Goal: Find contact information: Find contact information

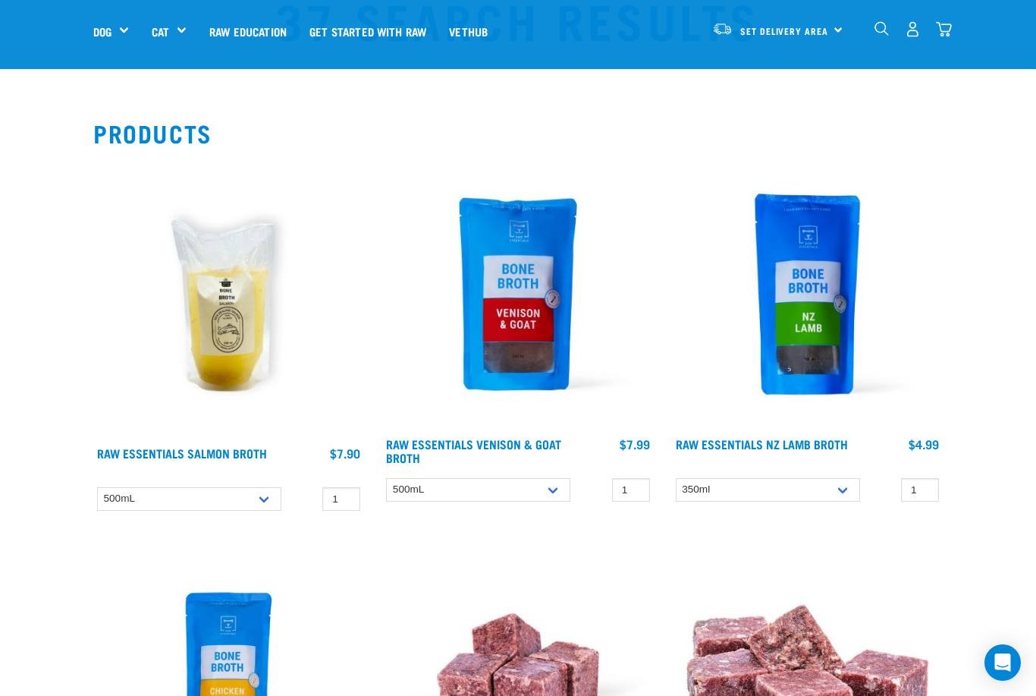
scroll to position [74, 0]
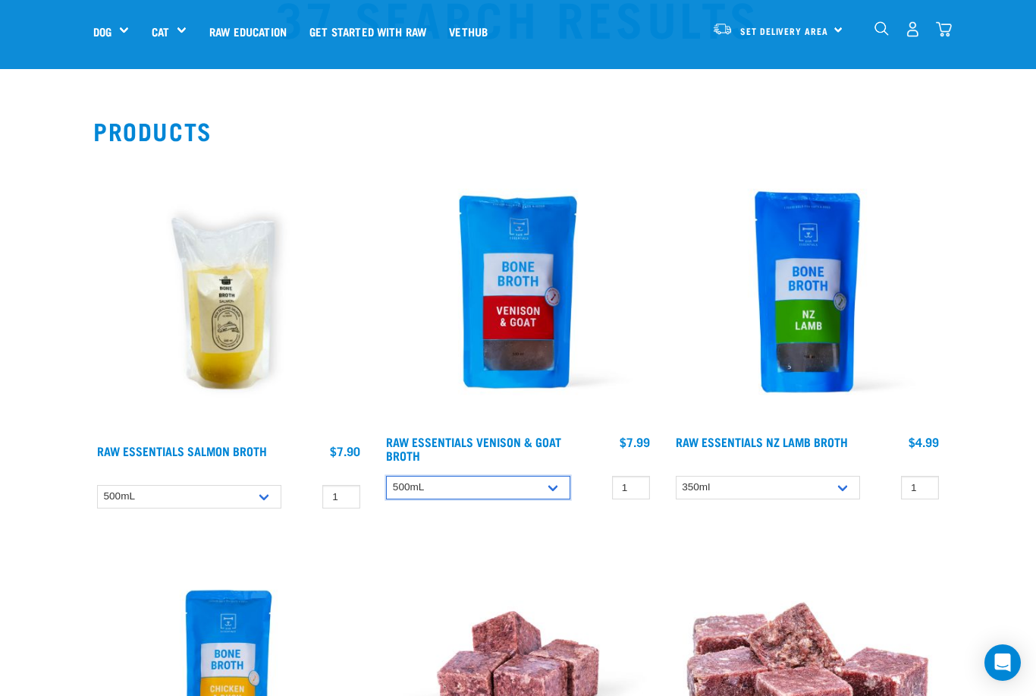
click at [561, 489] on select "500mL Bulk (24 pack)" at bounding box center [478, 488] width 184 height 24
click at [553, 496] on select "500mL Bulk (24 pack)" at bounding box center [478, 488] width 184 height 24
click at [560, 485] on select "500mL Bulk (24 pack)" at bounding box center [478, 488] width 184 height 24
select select "696489"
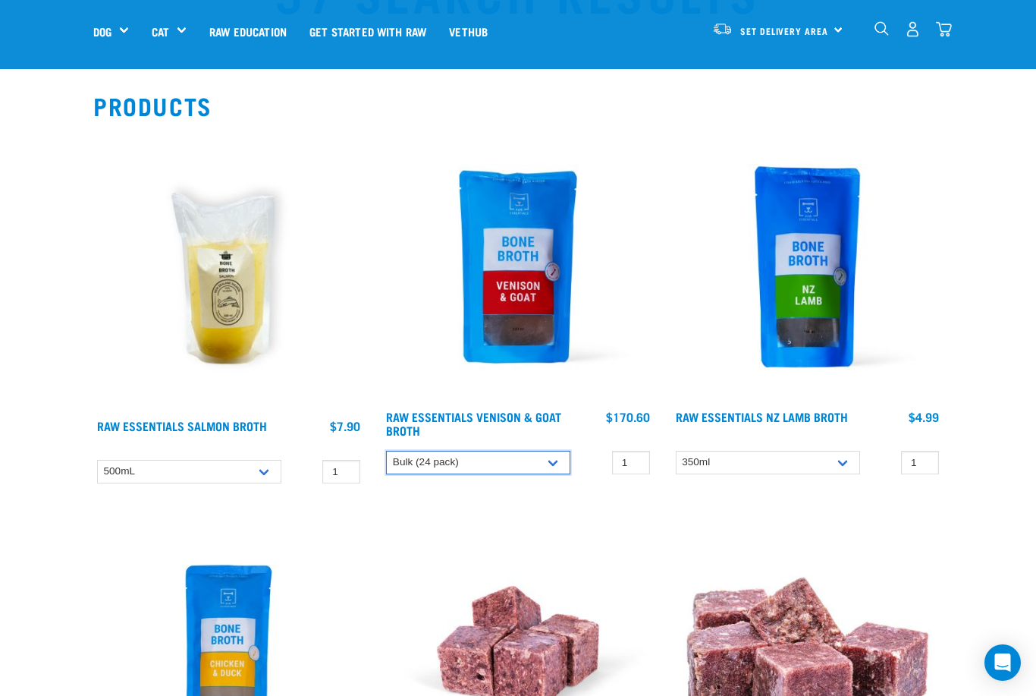
scroll to position [0, 0]
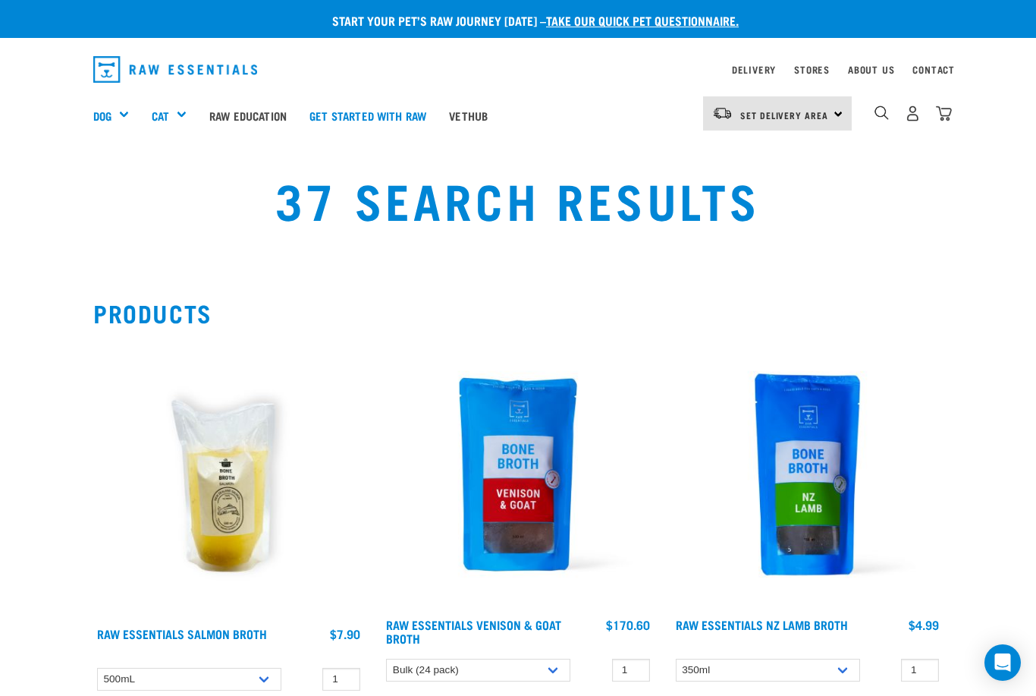
click at [827, 115] on span "Set Delivery Area" at bounding box center [784, 114] width 88 height 5
click at [894, 187] on div "37 Search Results" at bounding box center [518, 210] width 1018 height 97
click at [878, 113] on img "dropdown navigation" at bounding box center [882, 112] width 14 height 14
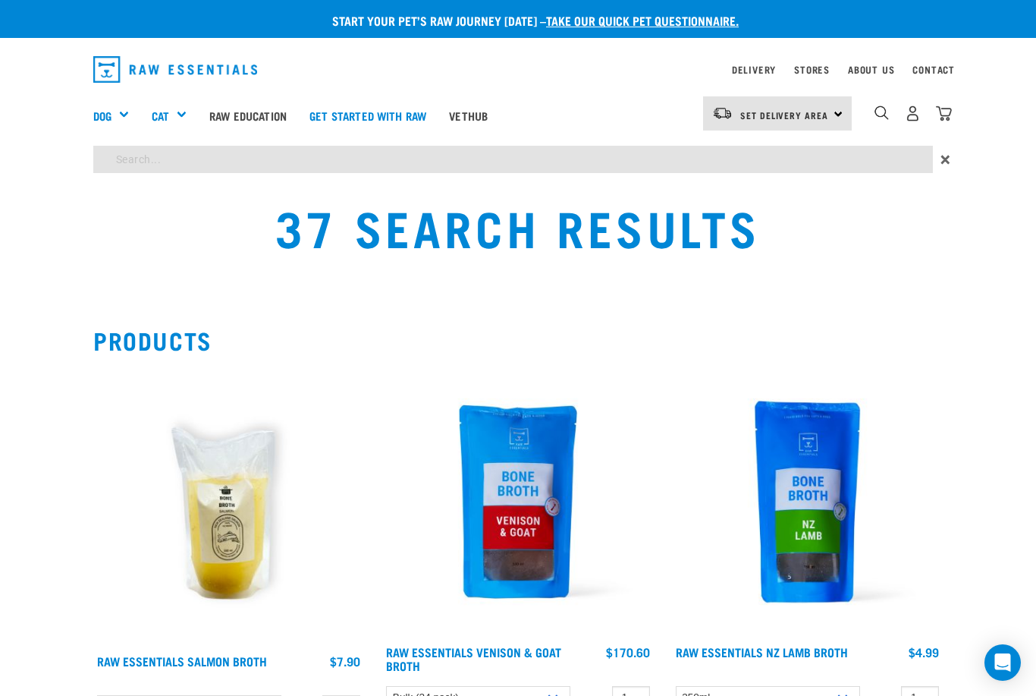
click at [640, 168] on input "search" at bounding box center [513, 159] width 840 height 27
type input "Lean goat"
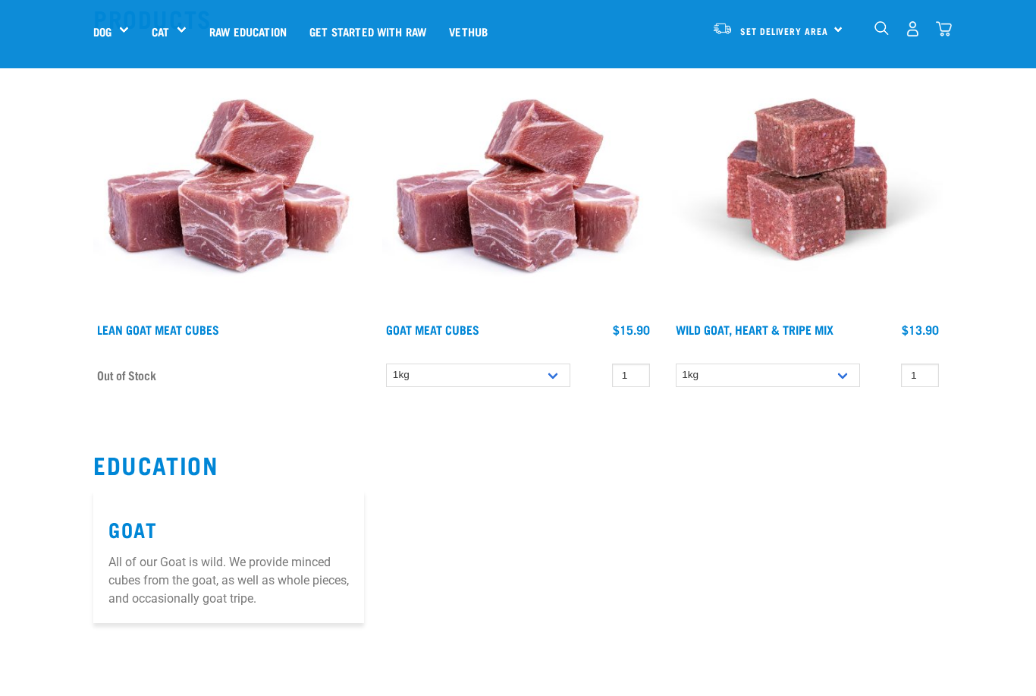
scroll to position [187, 0]
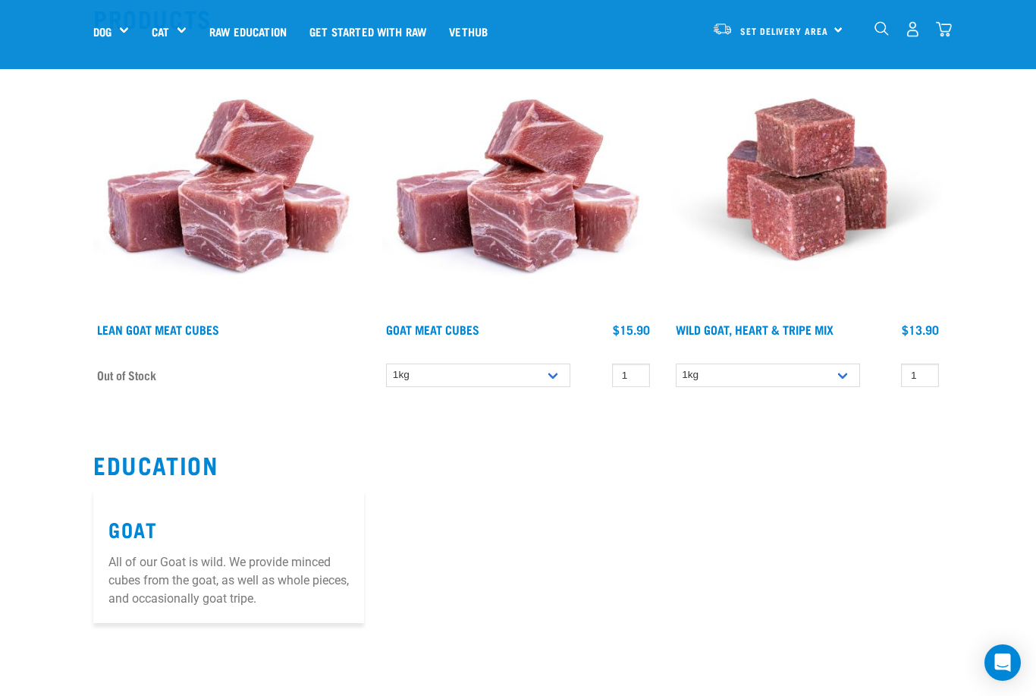
click at [261, 203] on img at bounding box center [228, 179] width 271 height 271
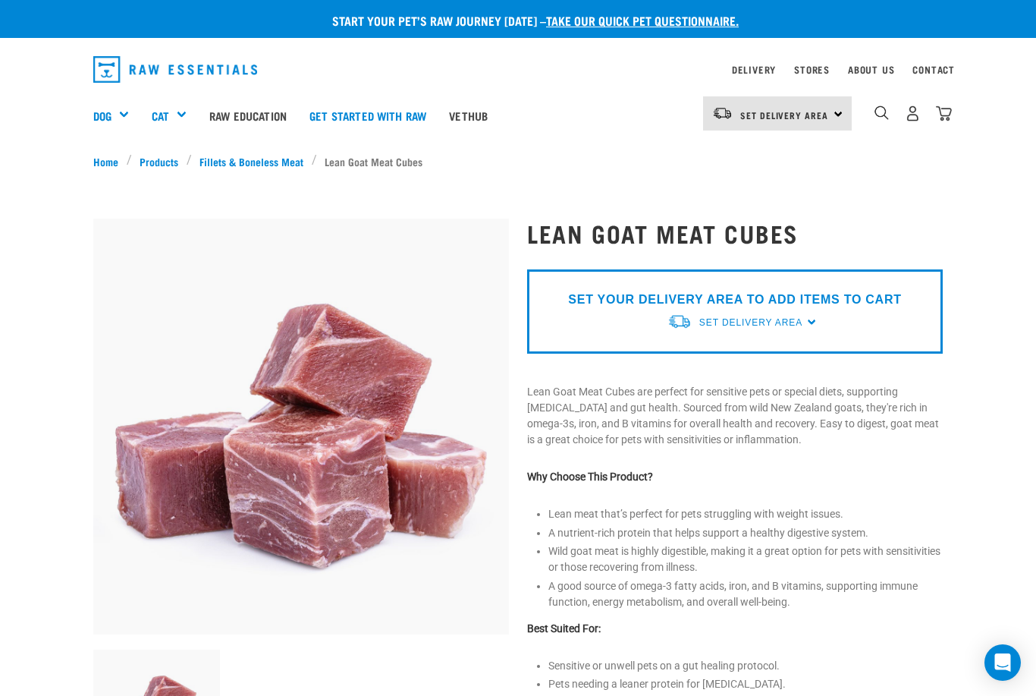
click at [815, 325] on div "SET YOUR DELIVERY AREA TO ADD ITEMS TO CART Set Delivery Area North Island Sout…" at bounding box center [735, 311] width 416 height 84
click at [795, 327] on span "Set Delivery Area" at bounding box center [750, 322] width 103 height 11
click at [735, 358] on link "[GEOGRAPHIC_DATA]" at bounding box center [743, 357] width 151 height 25
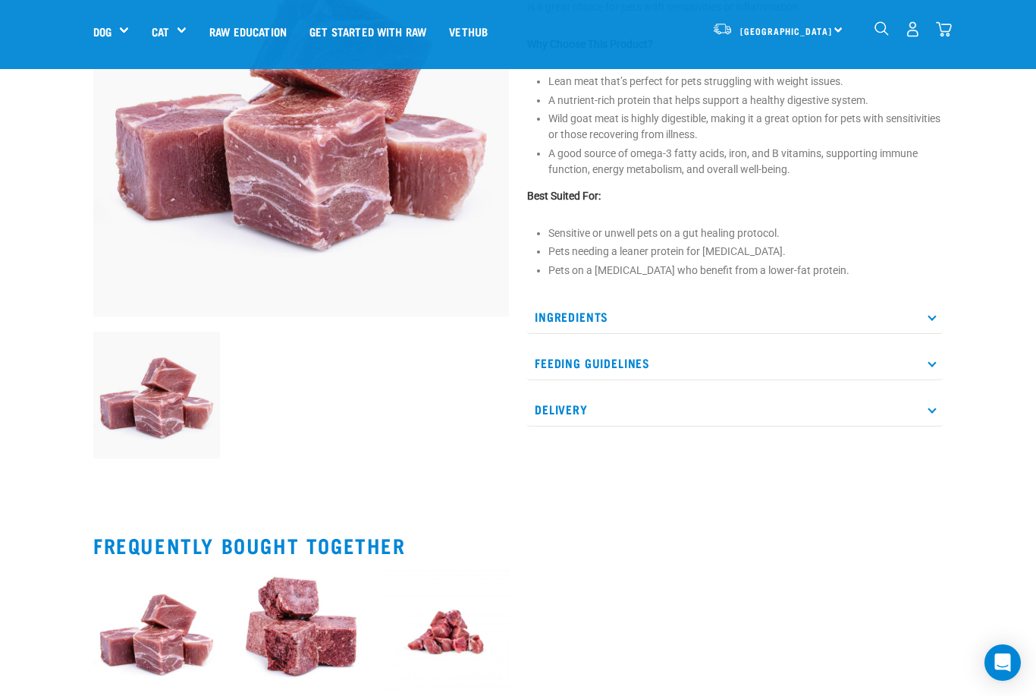
scroll to position [183, 0]
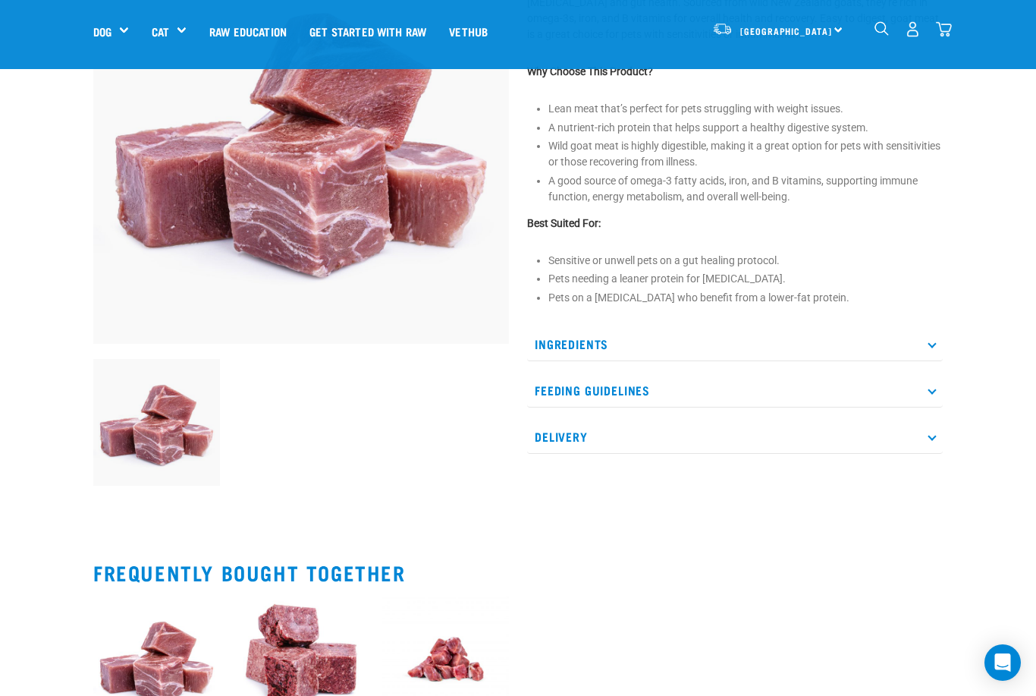
click at [930, 438] on icon at bounding box center [932, 436] width 8 height 8
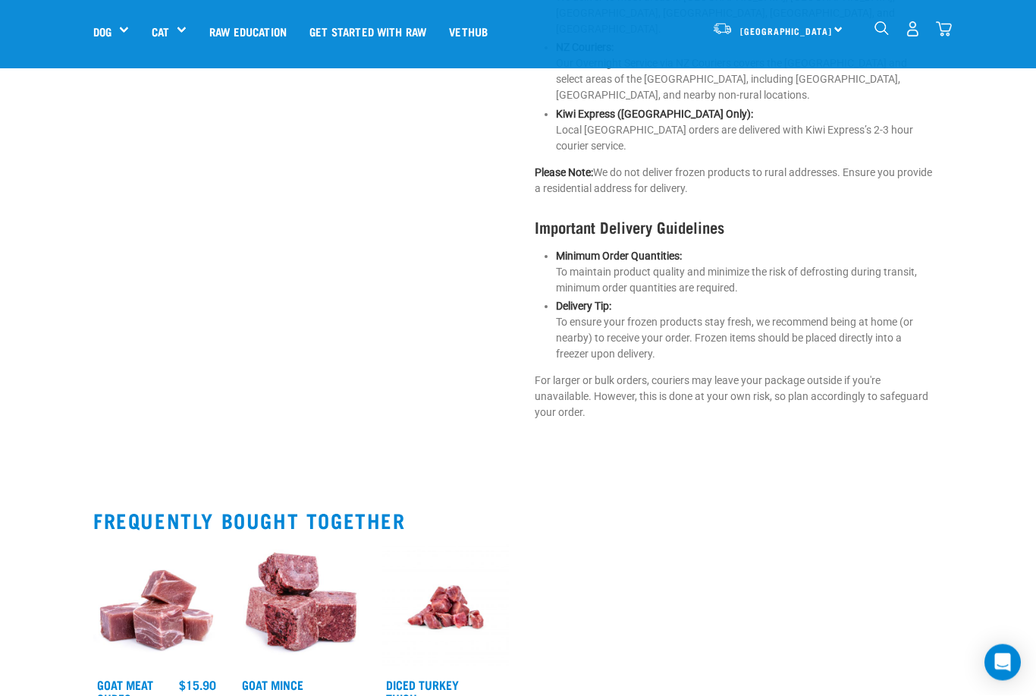
scroll to position [778, 0]
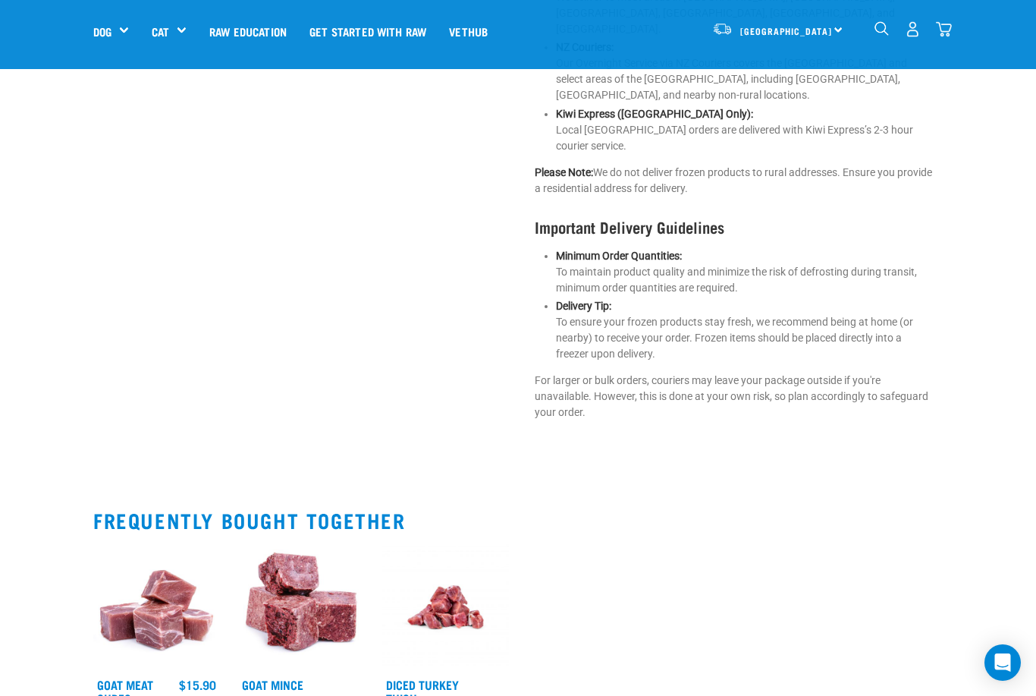
click at [735, 535] on div "Goat Meat Cubes $15.90 1 0 100 Add to cart 1 0 0" at bounding box center [518, 671] width 868 height 272
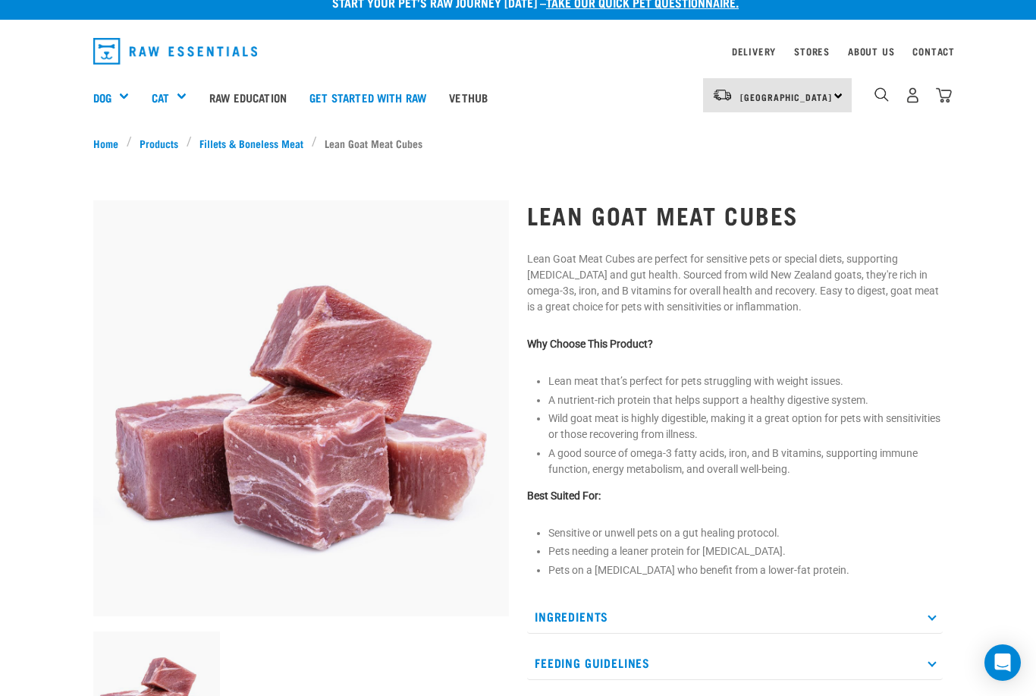
scroll to position [0, 0]
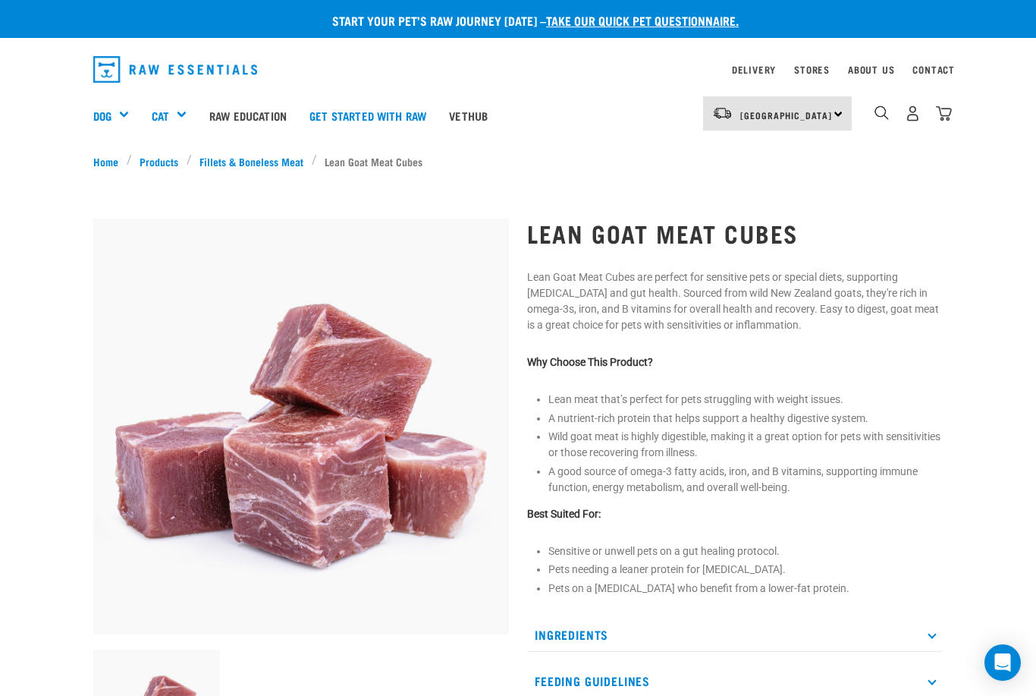
click at [804, 67] on link "Stores" at bounding box center [812, 69] width 36 height 5
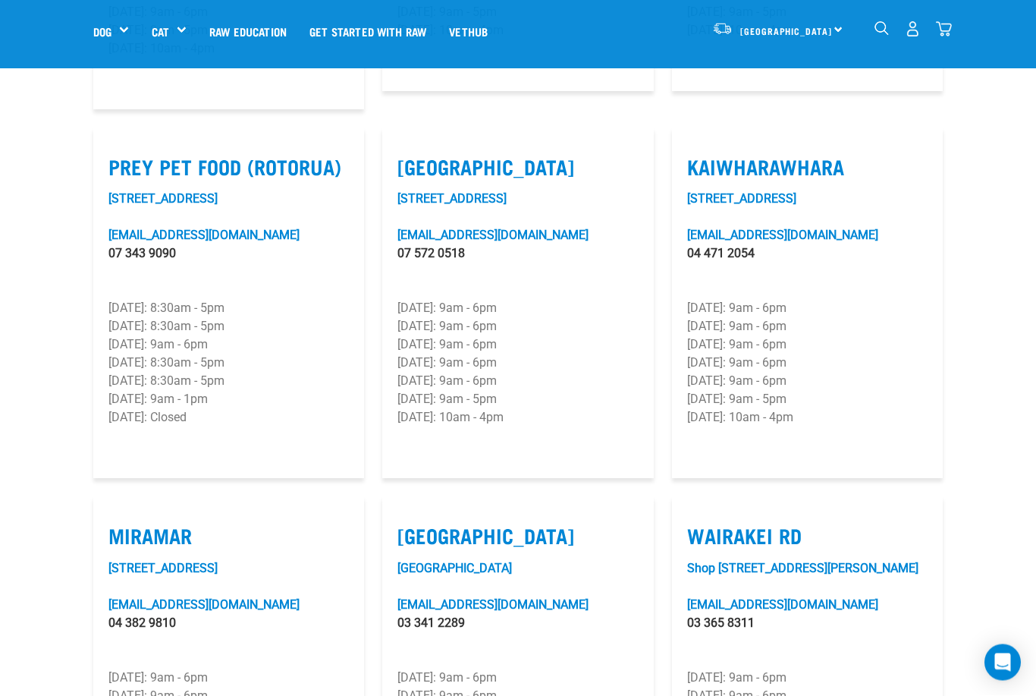
scroll to position [1935, 0]
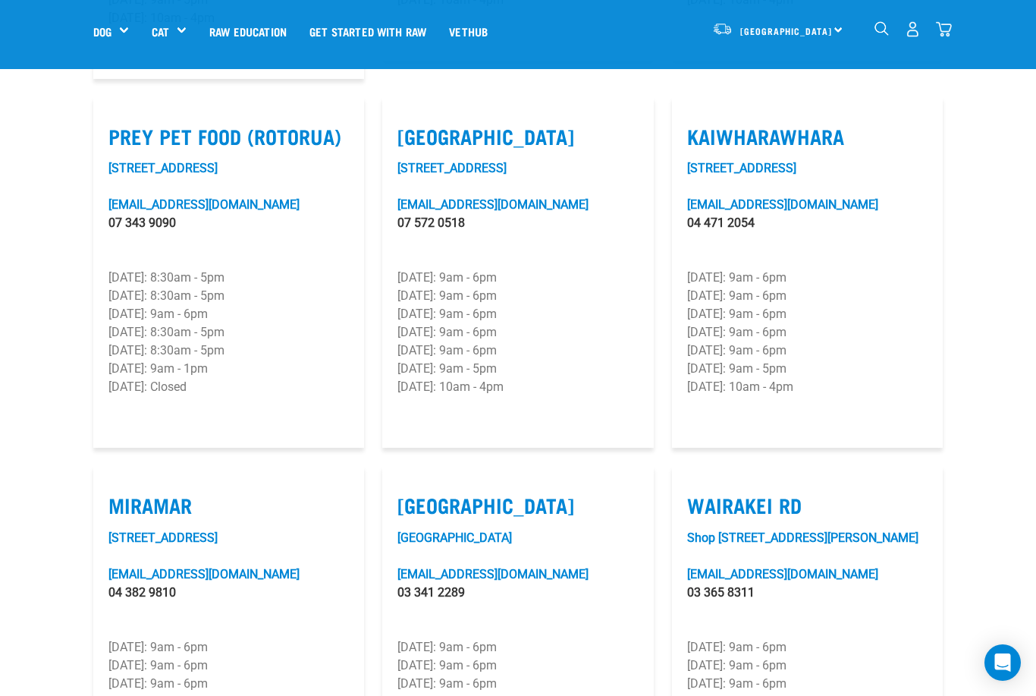
click at [830, 124] on label "Kaiwharawhara" at bounding box center [807, 136] width 240 height 24
click at [697, 122] on input "Kaiwharawhara" at bounding box center [692, 117] width 10 height 10
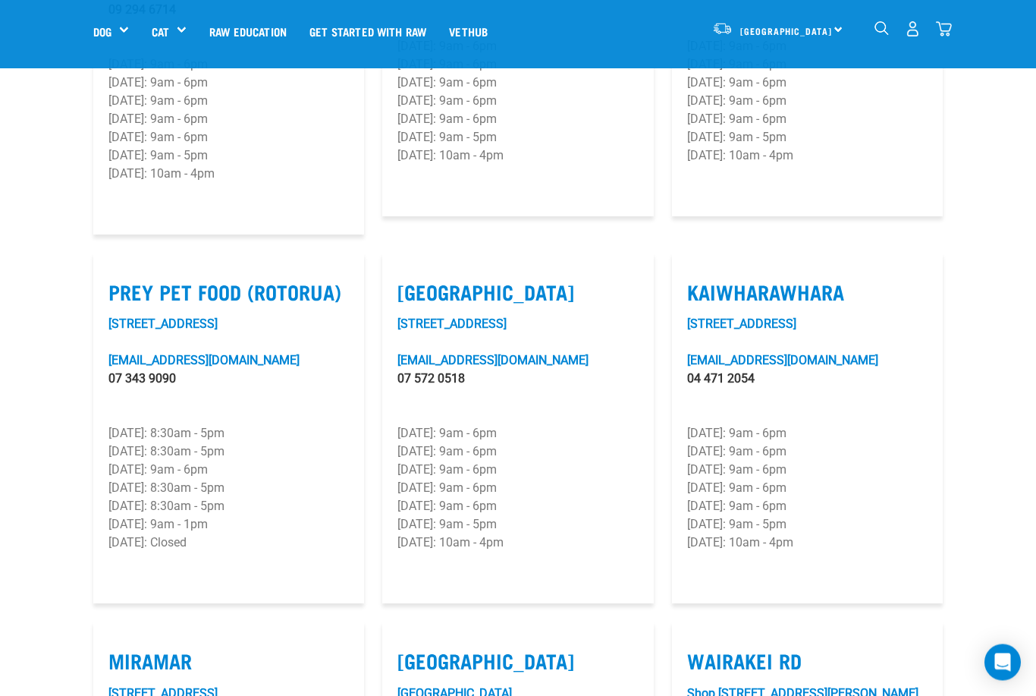
scroll to position [1777, 0]
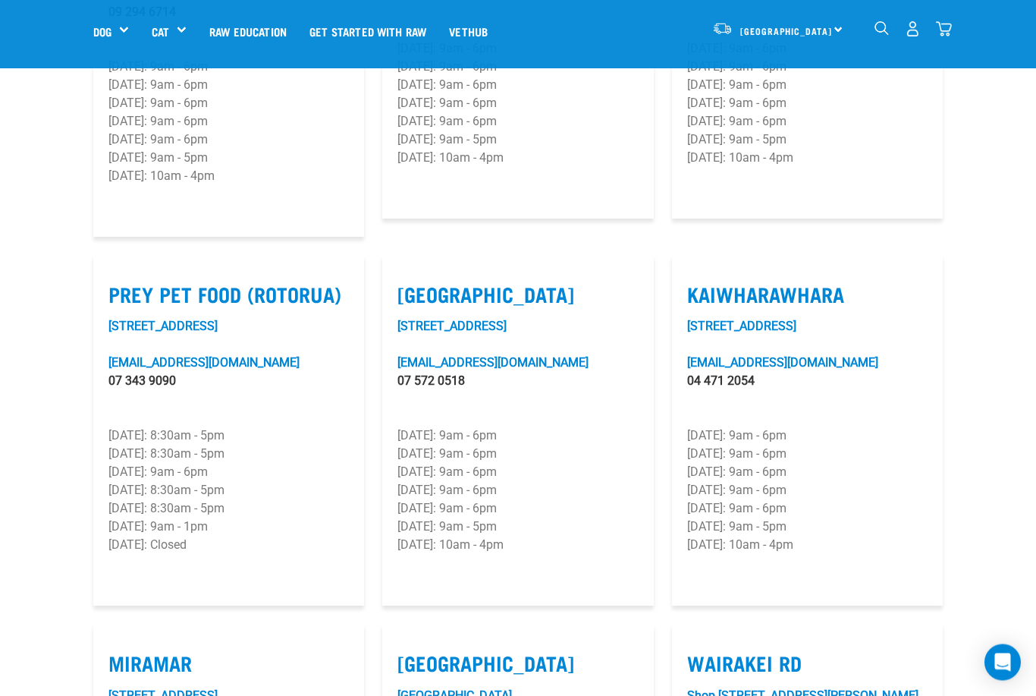
click at [818, 283] on label "Kaiwharawhara" at bounding box center [807, 295] width 240 height 24
click at [697, 271] on input "Kaiwharawhara" at bounding box center [692, 276] width 10 height 10
click at [825, 283] on label "Kaiwharawhara" at bounding box center [807, 295] width 240 height 24
click at [697, 276] on input "Kaiwharawhara" at bounding box center [692, 276] width 10 height 10
checkbox input "true"
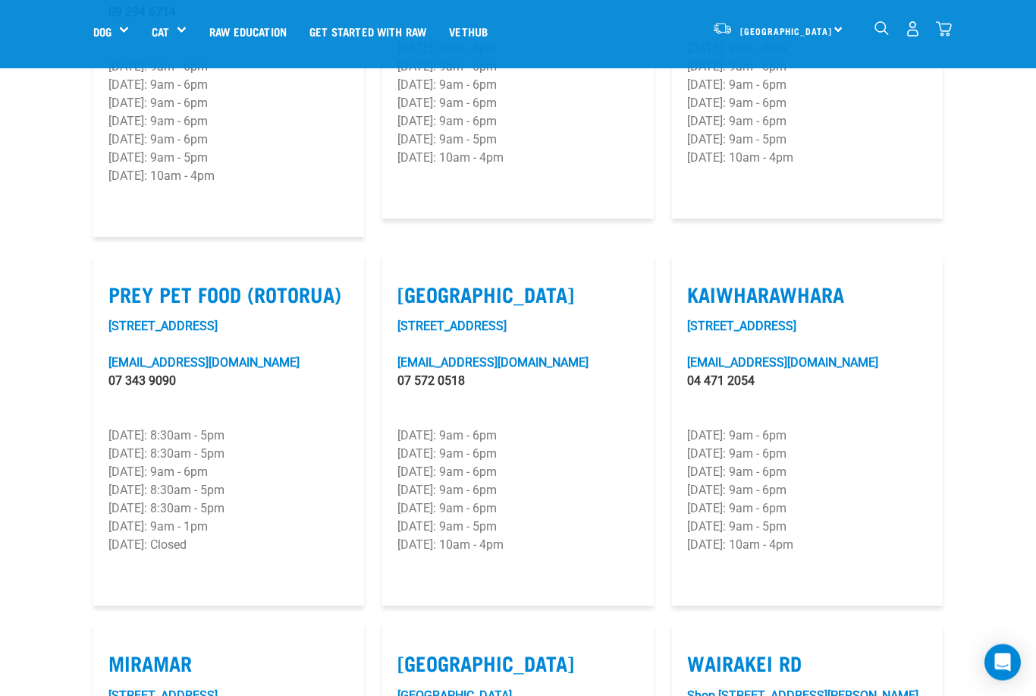
click at [864, 445] on p "[DATE]: 9am - 6pm" at bounding box center [807, 454] width 240 height 18
click at [876, 463] on p "[DATE]: 9am - 6pm" at bounding box center [807, 472] width 240 height 18
click at [872, 463] on p "[DATE]: 9am - 6pm" at bounding box center [807, 472] width 240 height 18
click at [777, 482] on p "[DATE]: 9am - 6pm" at bounding box center [807, 491] width 240 height 18
click at [822, 356] on link "[EMAIL_ADDRESS][DOMAIN_NAME]" at bounding box center [782, 363] width 191 height 14
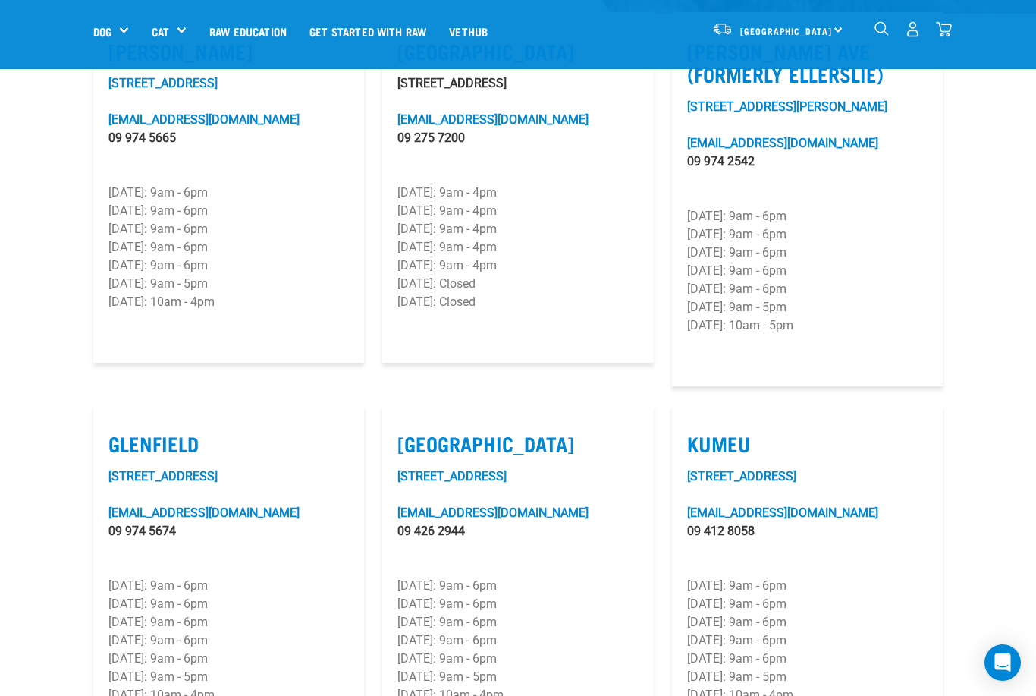
scroll to position [503, 0]
